Goal: Task Accomplishment & Management: Use online tool/utility

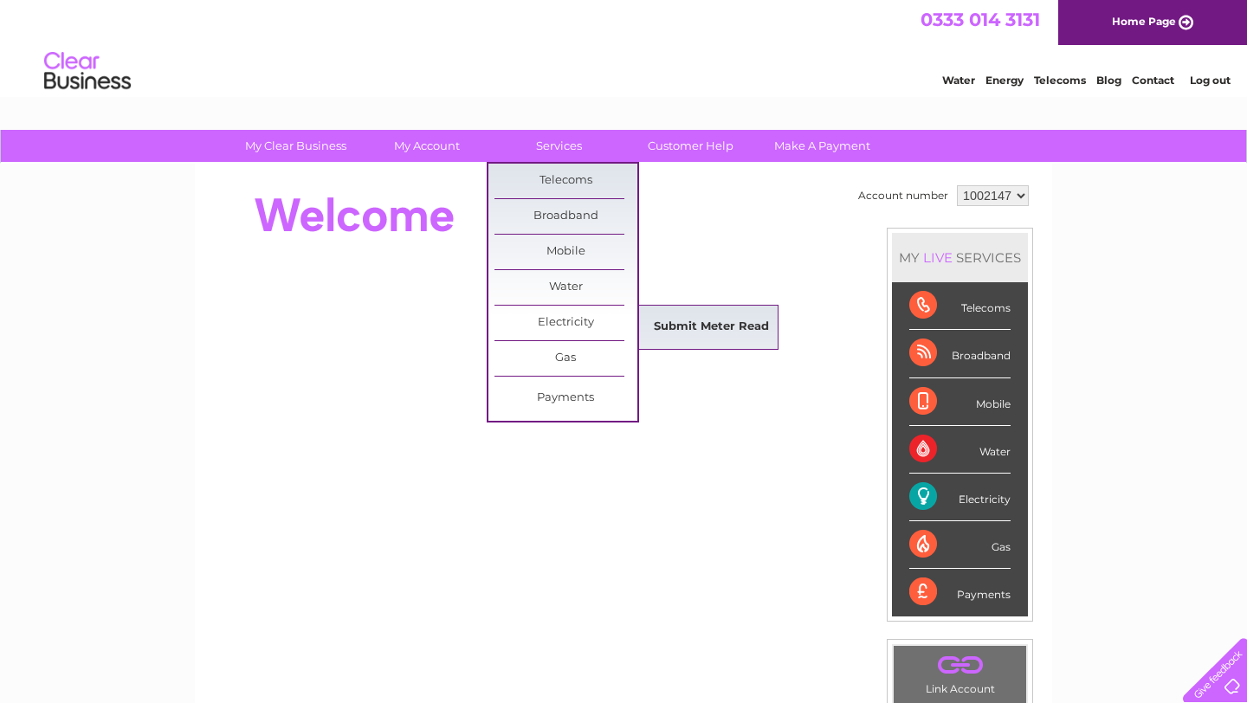
click at [700, 330] on link "Submit Meter Read" at bounding box center [711, 327] width 143 height 35
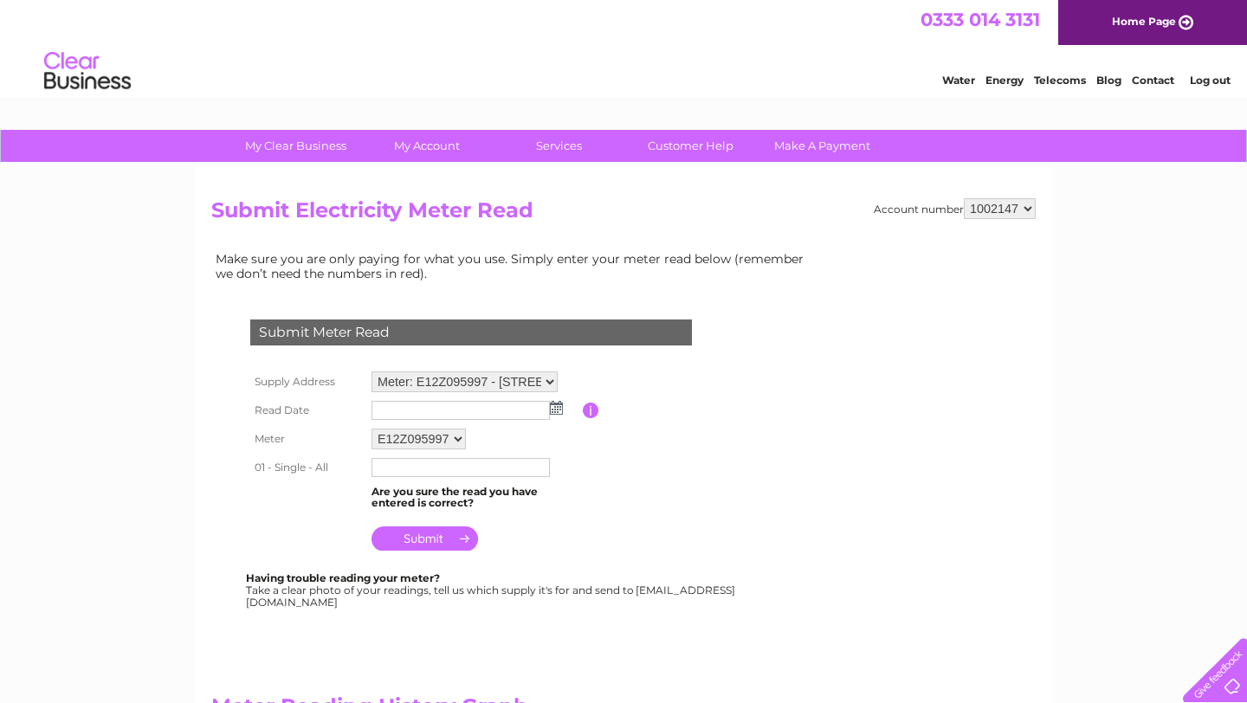
click at [559, 410] on img at bounding box center [556, 408] width 13 height 14
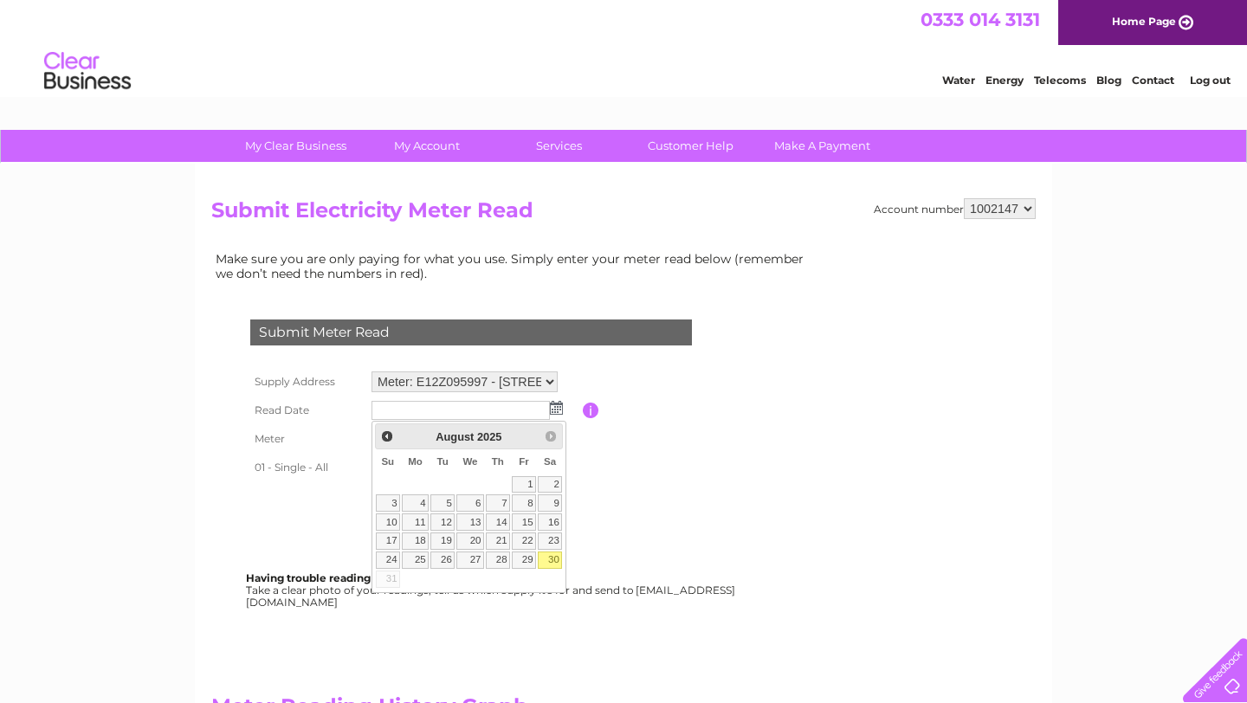
click at [549, 561] on link "30" at bounding box center [550, 560] width 24 height 17
type input "2025/08/30"
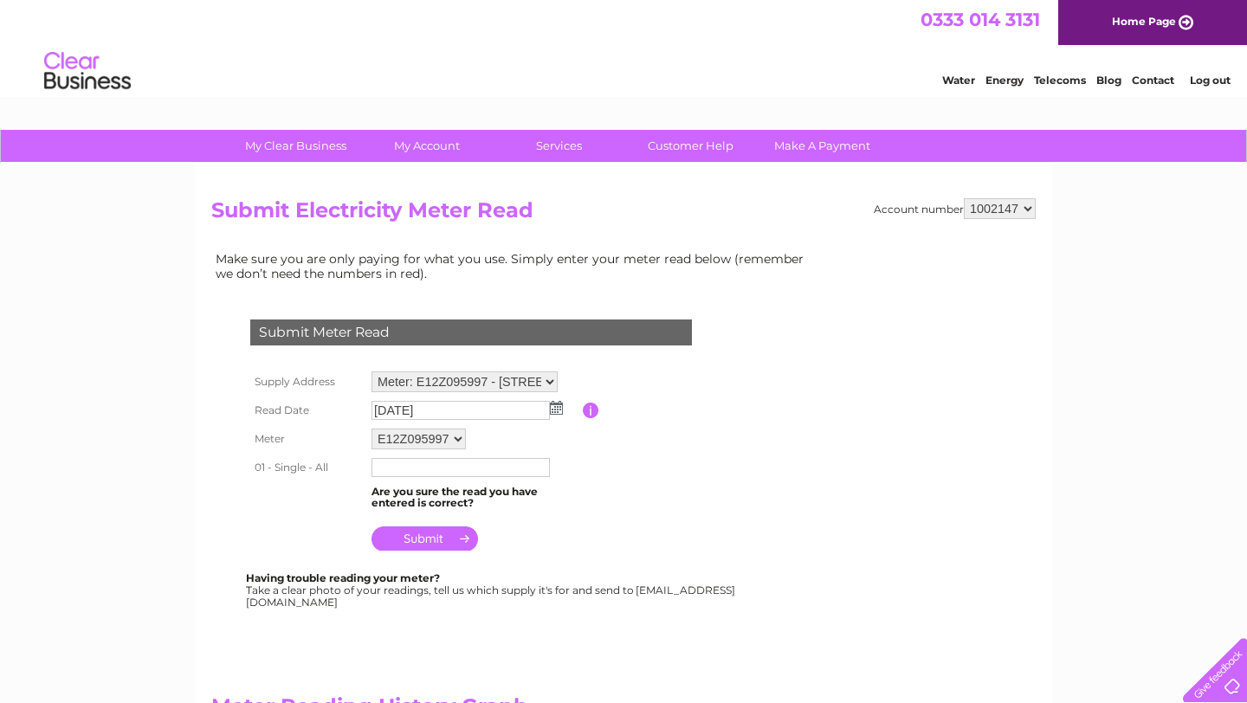
click at [445, 472] on input "text" at bounding box center [461, 467] width 178 height 19
type input "122289"
click at [423, 546] on input "submit" at bounding box center [425, 539] width 107 height 24
